Goal: Information Seeking & Learning: Learn about a topic

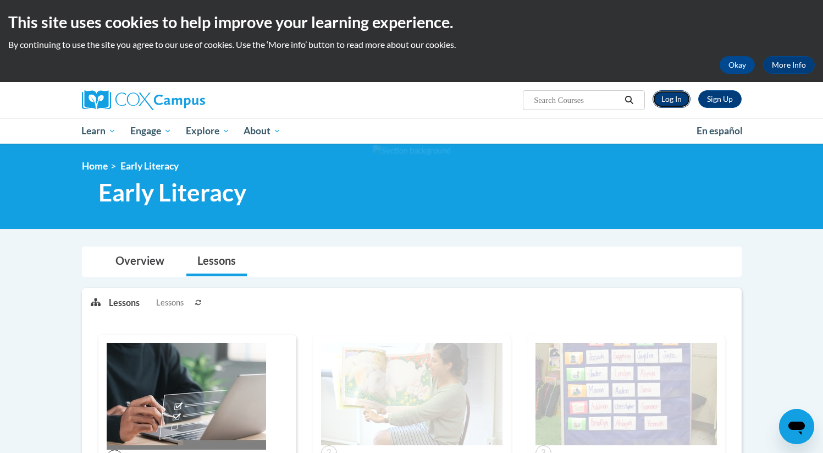
click at [661, 105] on link "Log In" at bounding box center [672, 99] width 38 height 18
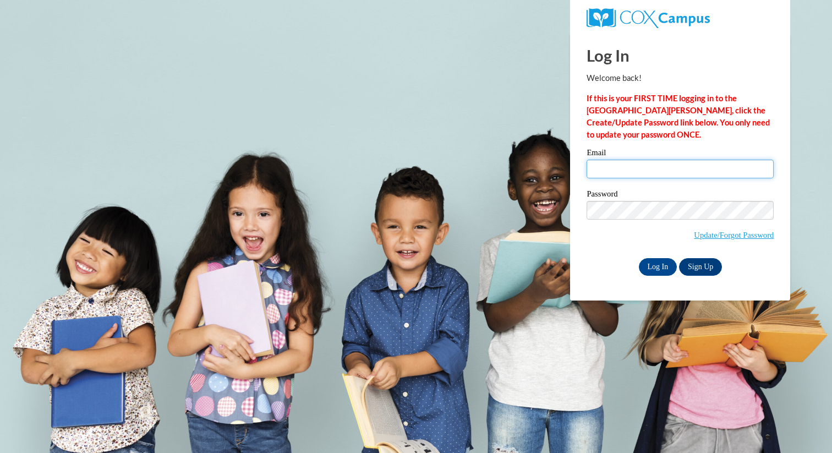
click at [674, 172] on input "Email" at bounding box center [679, 169] width 187 height 19
type input "lparks1@daltonstate.edu"
click at [666, 270] on input "Log In" at bounding box center [658, 267] width 39 height 18
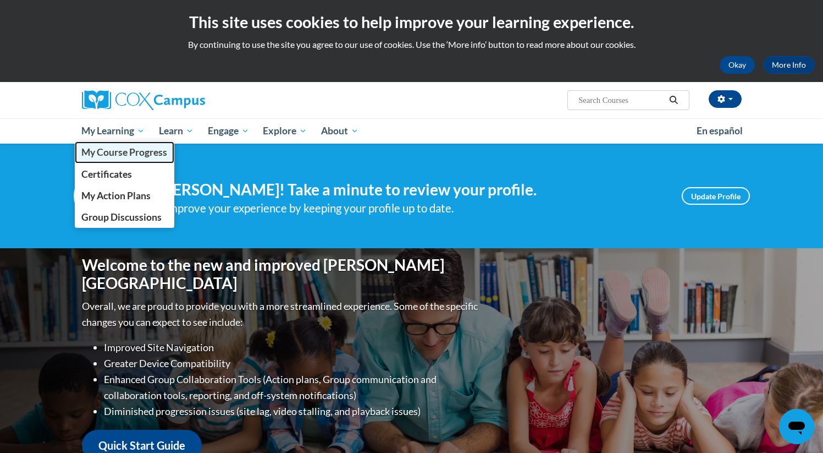
click at [136, 153] on span "My Course Progress" at bounding box center [124, 152] width 86 height 12
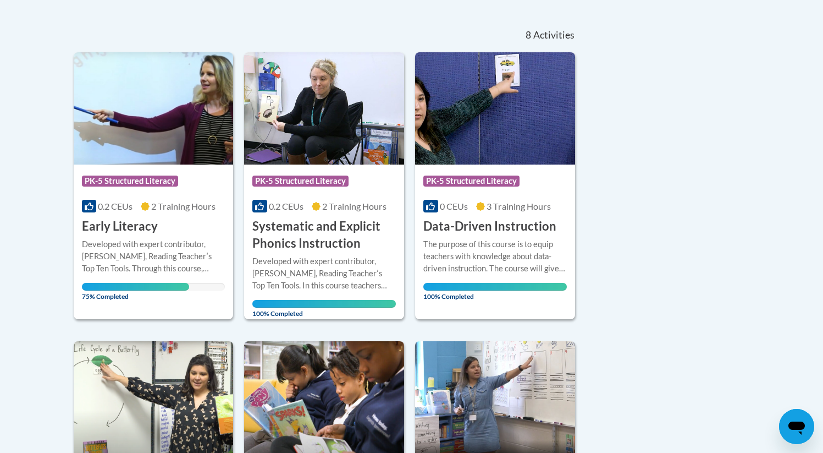
scroll to position [235, 0]
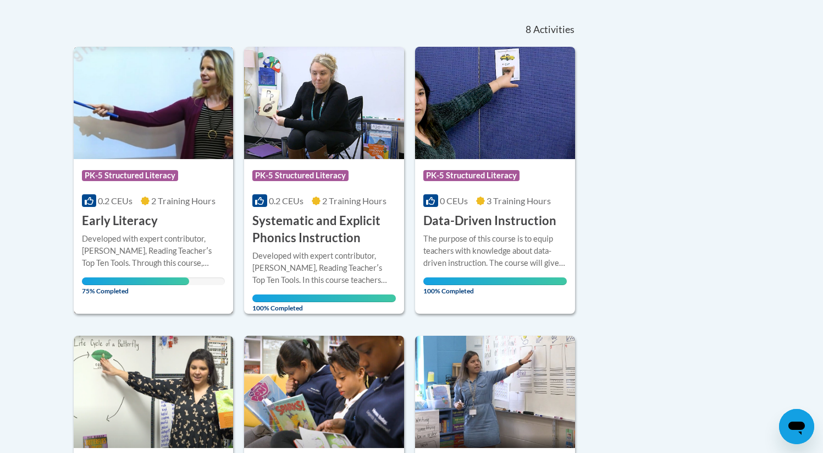
click at [204, 205] on span "2 Training Hours" at bounding box center [183, 200] width 64 height 10
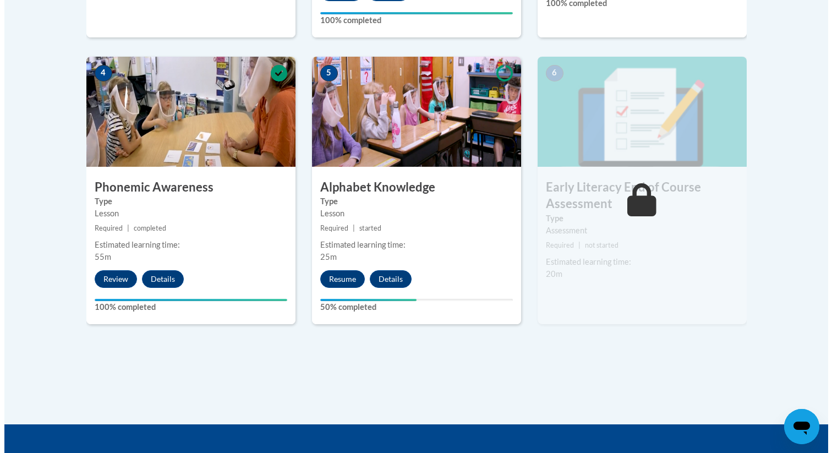
scroll to position [620, 0]
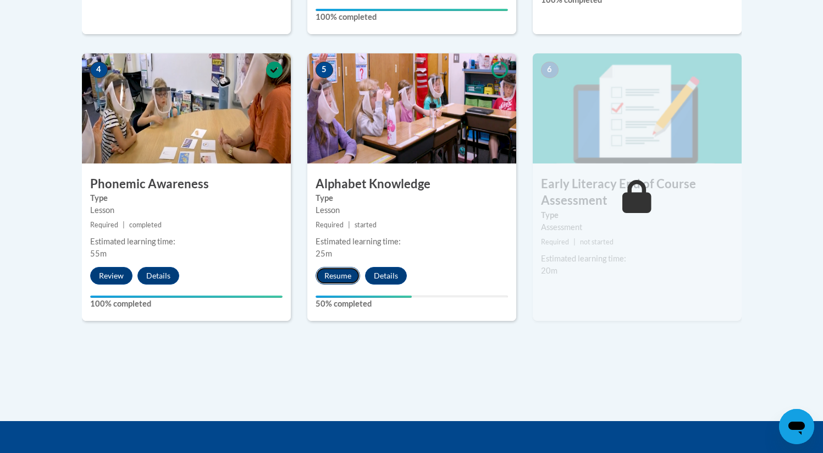
click at [349, 277] on button "Resume" at bounding box center [338, 276] width 45 height 18
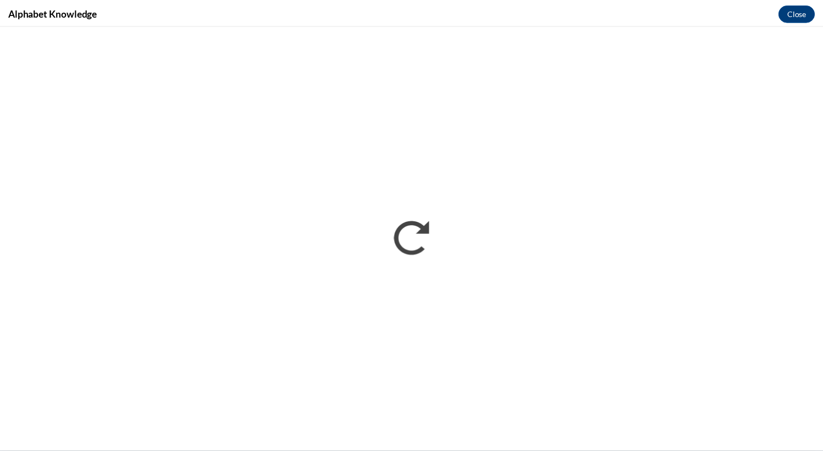
scroll to position [0, 0]
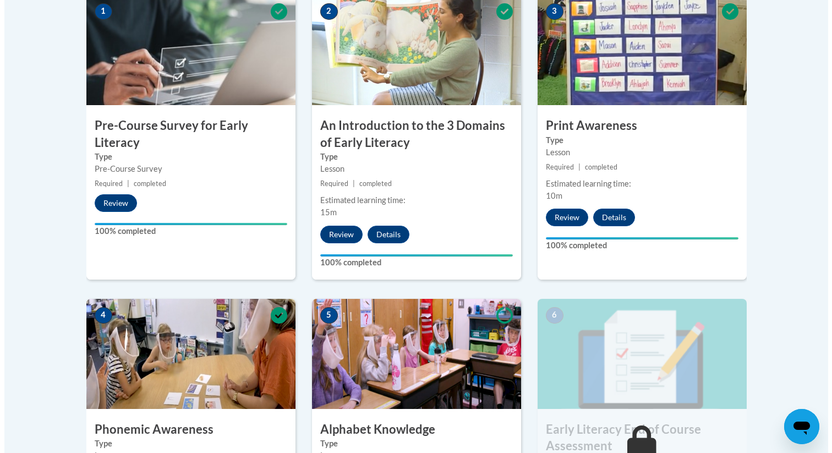
scroll to position [769, 0]
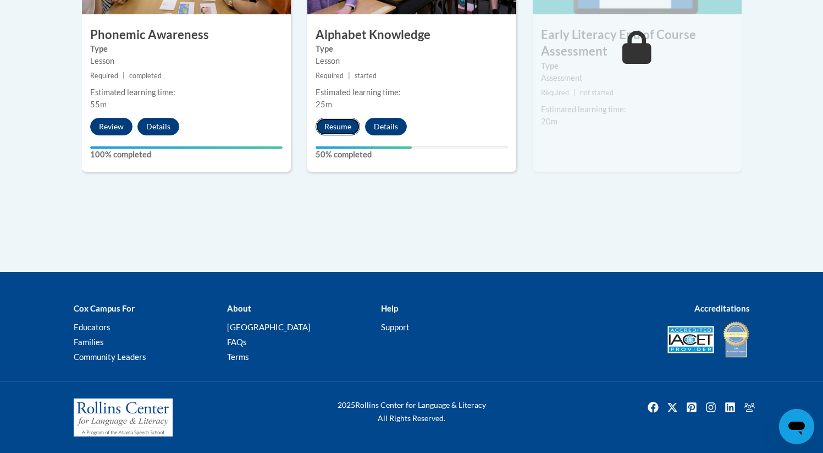
click at [345, 127] on button "Resume" at bounding box center [338, 127] width 45 height 18
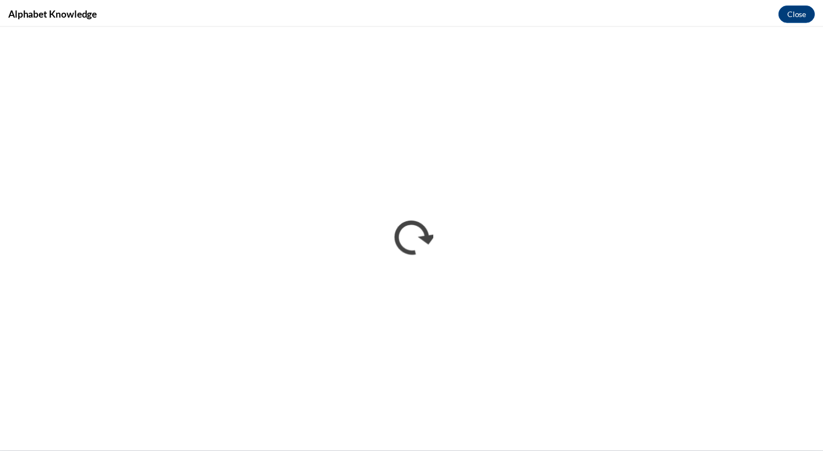
scroll to position [0, 0]
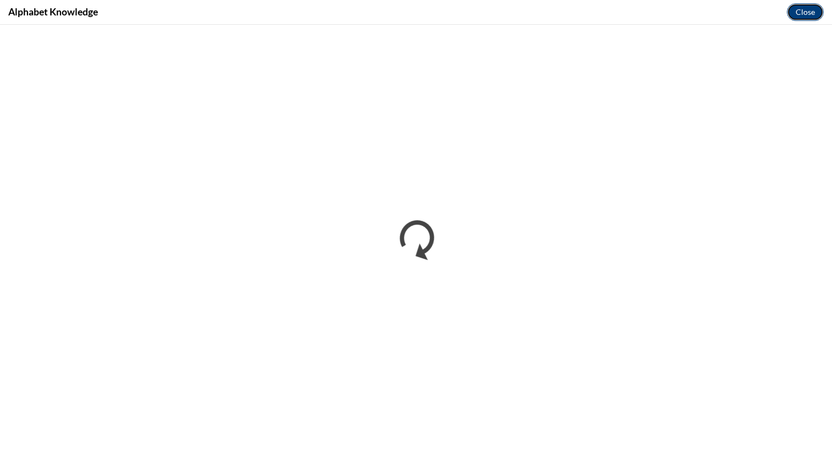
click at [801, 10] on button "Close" at bounding box center [805, 12] width 37 height 18
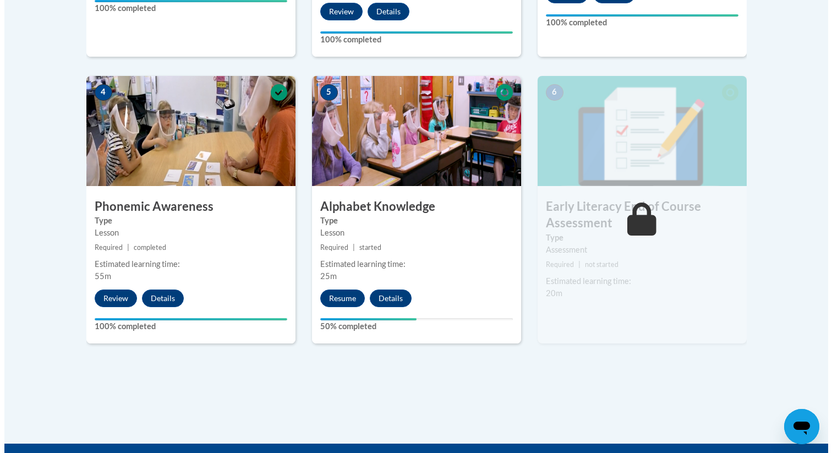
scroll to position [769, 0]
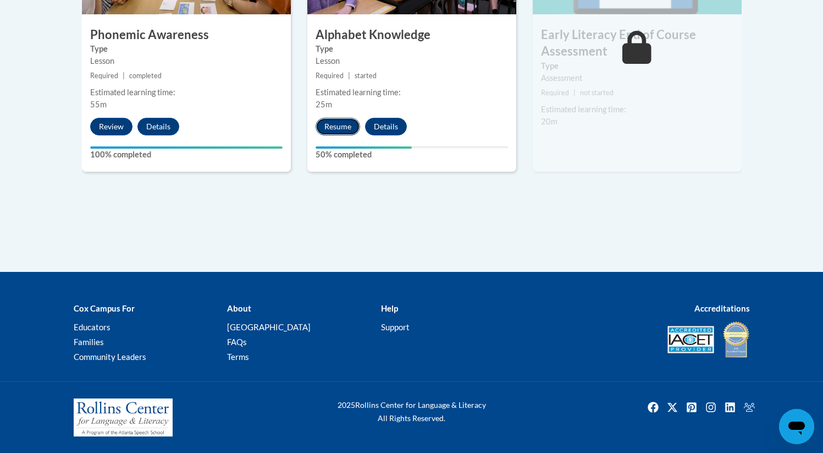
click at [339, 125] on button "Resume" at bounding box center [338, 127] width 45 height 18
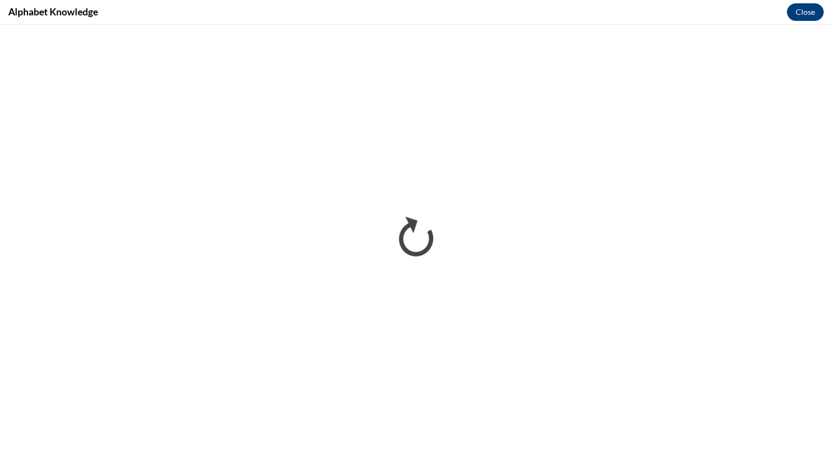
scroll to position [0, 0]
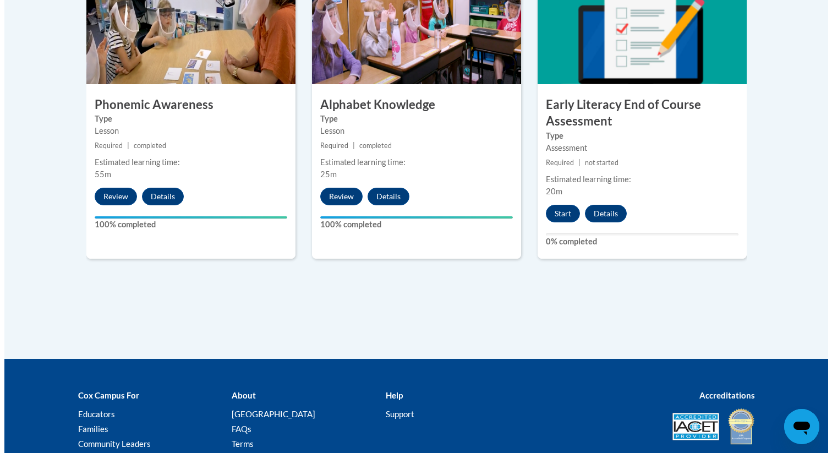
scroll to position [699, 0]
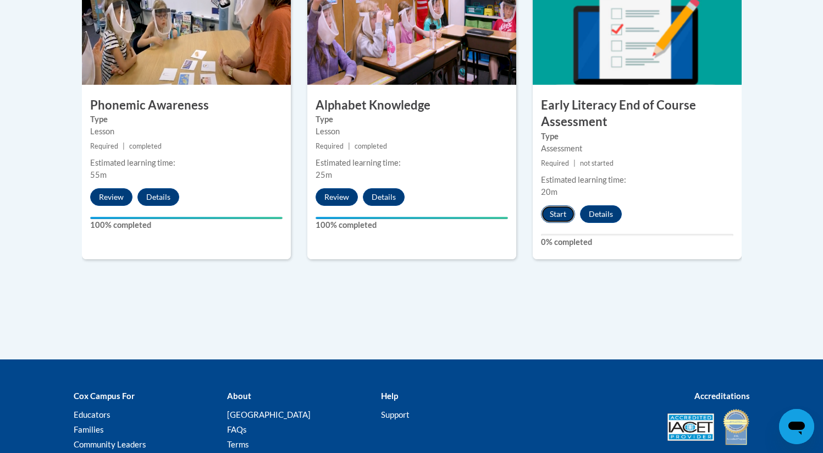
click at [569, 215] on button "Start" at bounding box center [558, 214] width 34 height 18
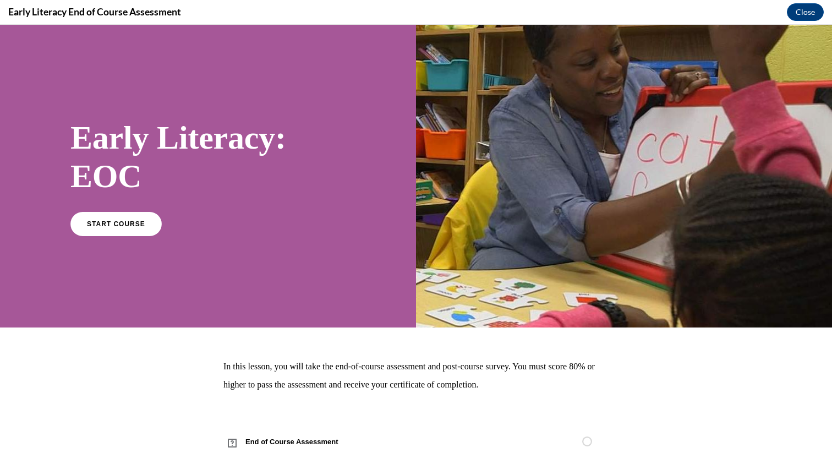
scroll to position [34, 0]
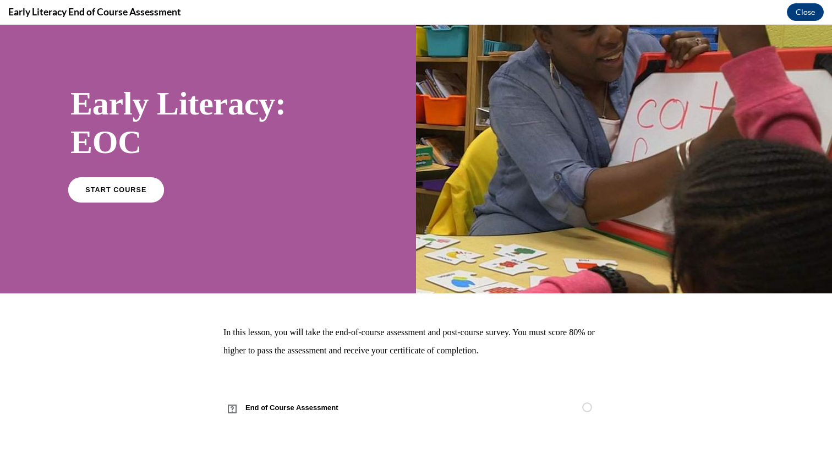
click at [130, 186] on span "START COURSE" at bounding box center [115, 189] width 61 height 8
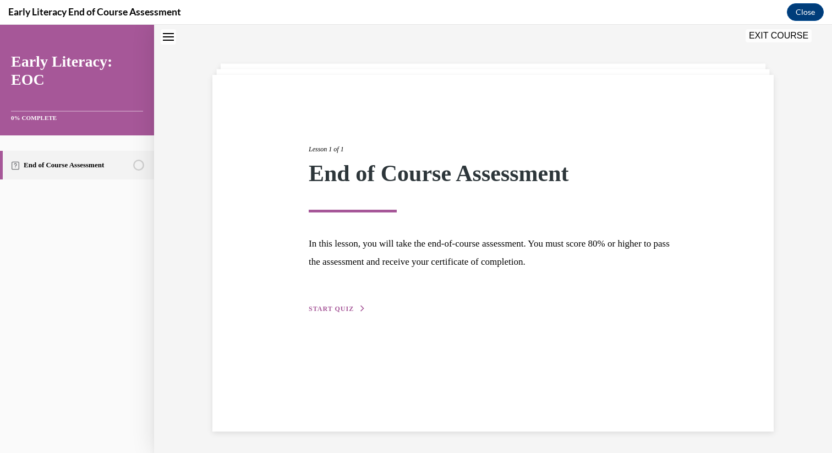
click at [345, 305] on span "START QUIZ" at bounding box center [331, 309] width 45 height 8
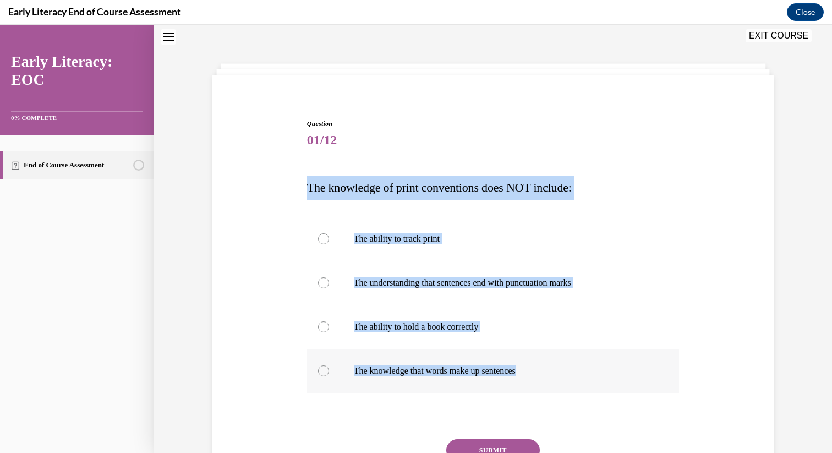
drag, startPoint x: 304, startPoint y: 187, endPoint x: 530, endPoint y: 372, distance: 292.3
click at [530, 372] on div "Question 01/12 The knowledge of print conventions does NOT include: The ability…" at bounding box center [493, 324] width 372 height 410
copy div "The knowledge of print conventions does NOT include: The ability to track print…"
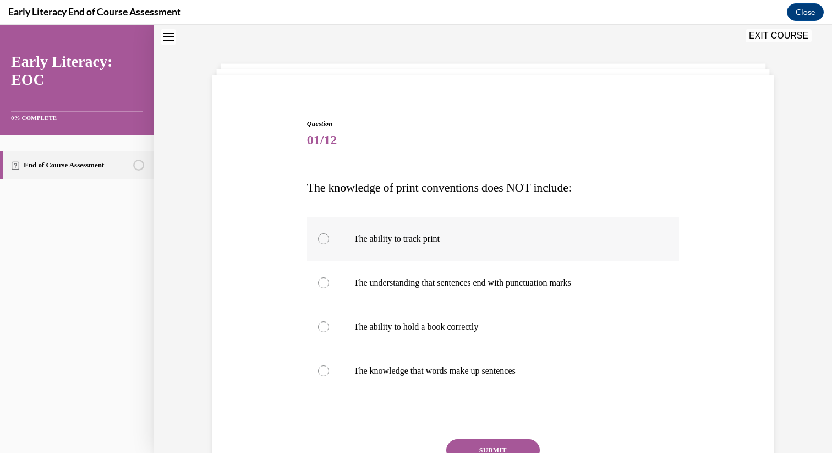
click at [448, 244] on div "The ability to track print" at bounding box center [493, 239] width 372 height 44
click at [529, 333] on div at bounding box center [493, 327] width 372 height 44
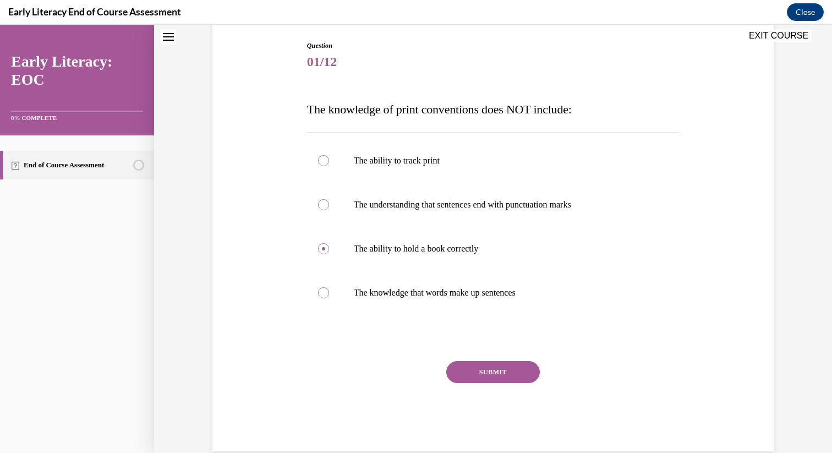
click at [513, 362] on button "SUBMIT" at bounding box center [493, 372] width 94 height 22
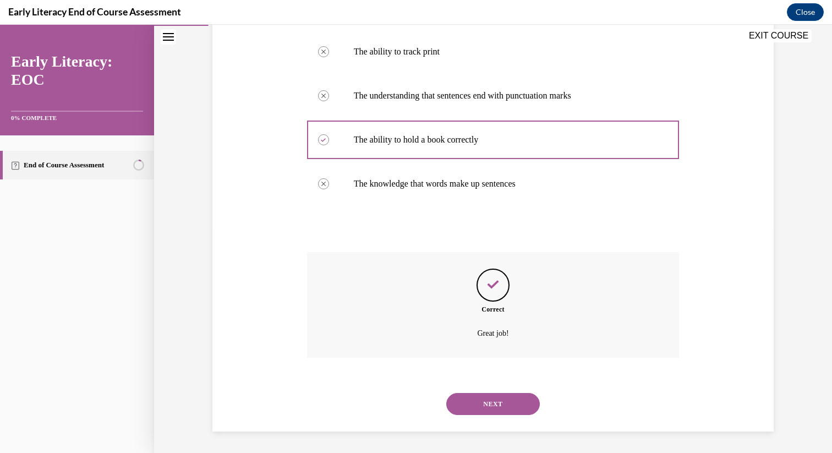
scroll to position [222, 0]
click at [507, 399] on button "NEXT" at bounding box center [493, 403] width 94 height 22
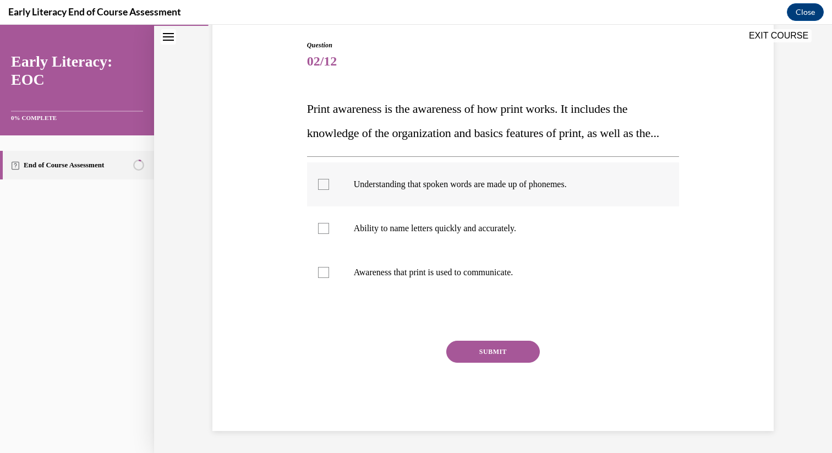
scroll to position [137, 0]
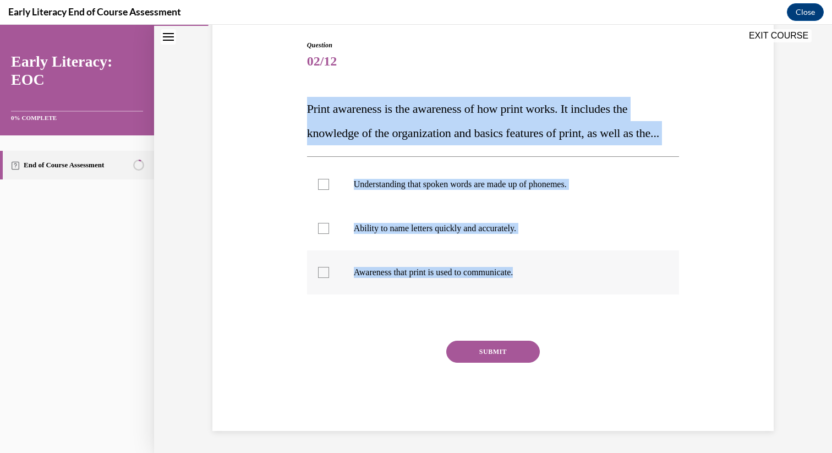
drag, startPoint x: 296, startPoint y: 96, endPoint x: 526, endPoint y: 272, distance: 288.8
click at [526, 272] on div "Question 02/12 Print awareness is the awareness of how print works. It includes…" at bounding box center [493, 219] width 567 height 424
copy div "Print awareness is the awareness of how print works. It includes the knowledge …"
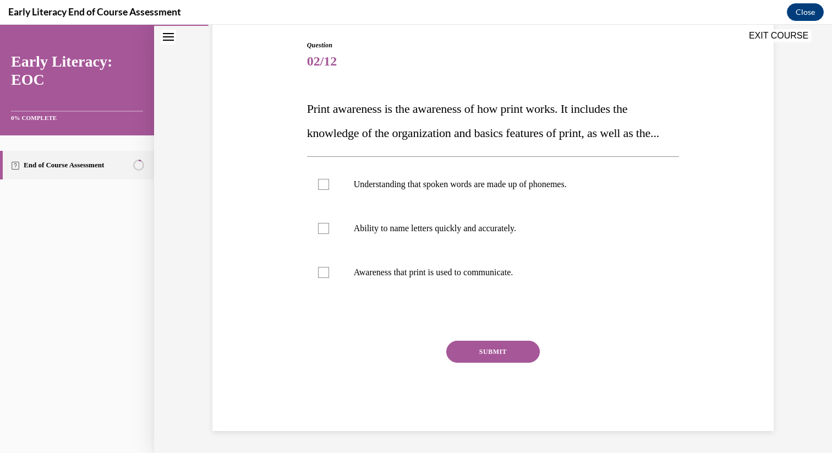
click at [493, 47] on div "EXIT COURSE" at bounding box center [487, 37] width 667 height 24
click at [503, 187] on p "Understanding that spoken words are made up of phonemes." at bounding box center [503, 184] width 298 height 11
click at [495, 242] on div at bounding box center [493, 228] width 372 height 44
click at [494, 282] on div at bounding box center [493, 272] width 372 height 44
click at [500, 355] on button "SUBMIT" at bounding box center [493, 351] width 94 height 22
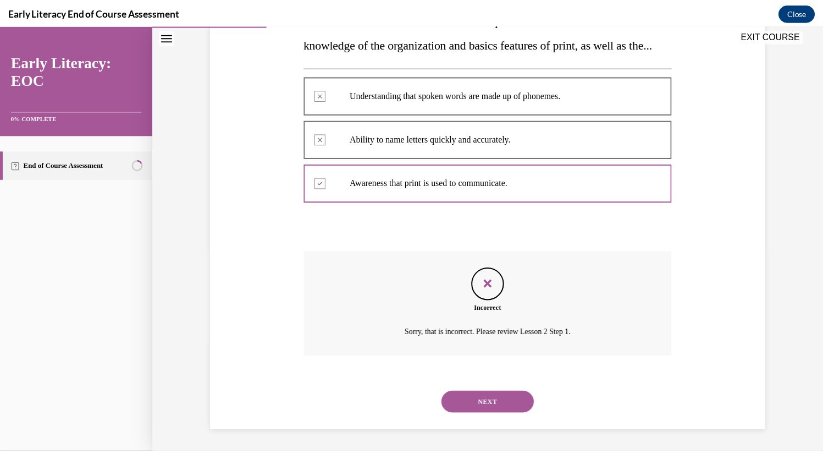
scroll to position [226, 0]
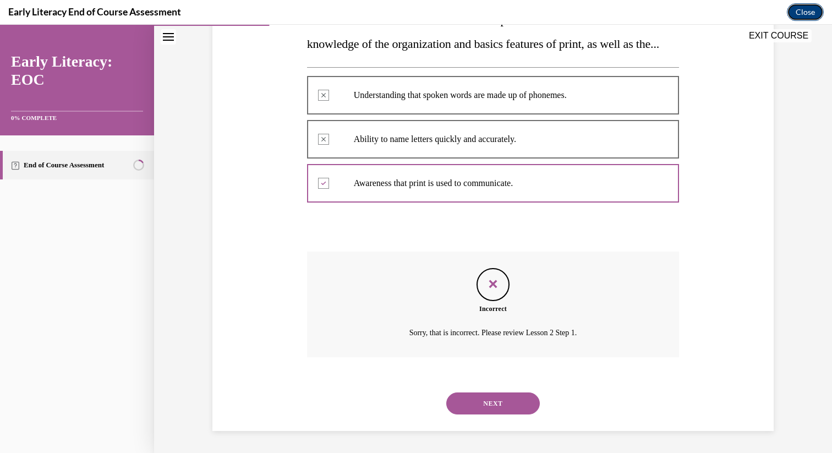
click at [800, 7] on button "Close" at bounding box center [805, 12] width 37 height 18
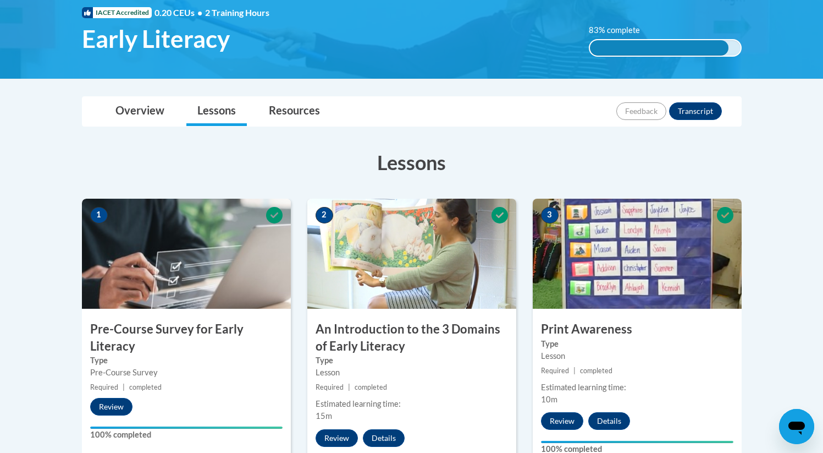
scroll to position [0, 0]
